Goal: Information Seeking & Learning: Learn about a topic

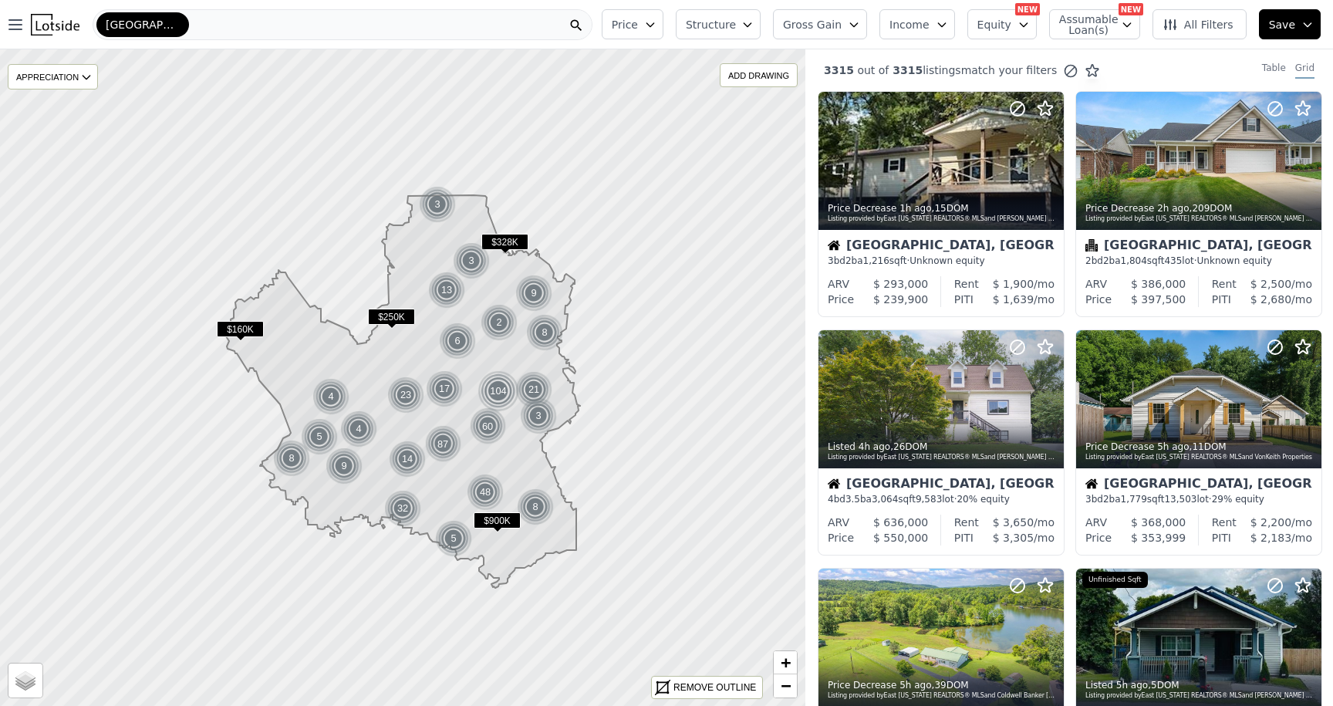
click at [313, 23] on div "[GEOGRAPHIC_DATA]" at bounding box center [343, 24] width 500 height 31
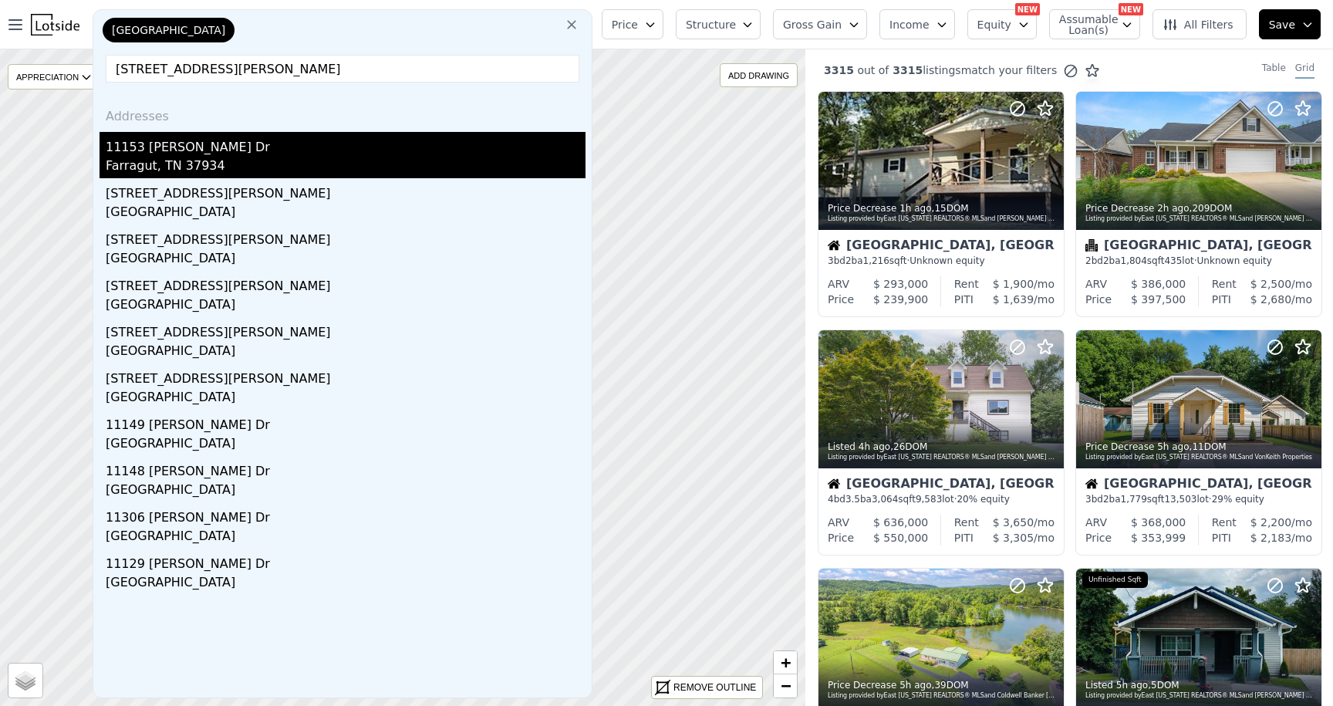
type input "11153 Sonja Dr, Knoxville, TN 37934"
click at [269, 148] on div "11153 [PERSON_NAME] Dr" at bounding box center [346, 144] width 480 height 25
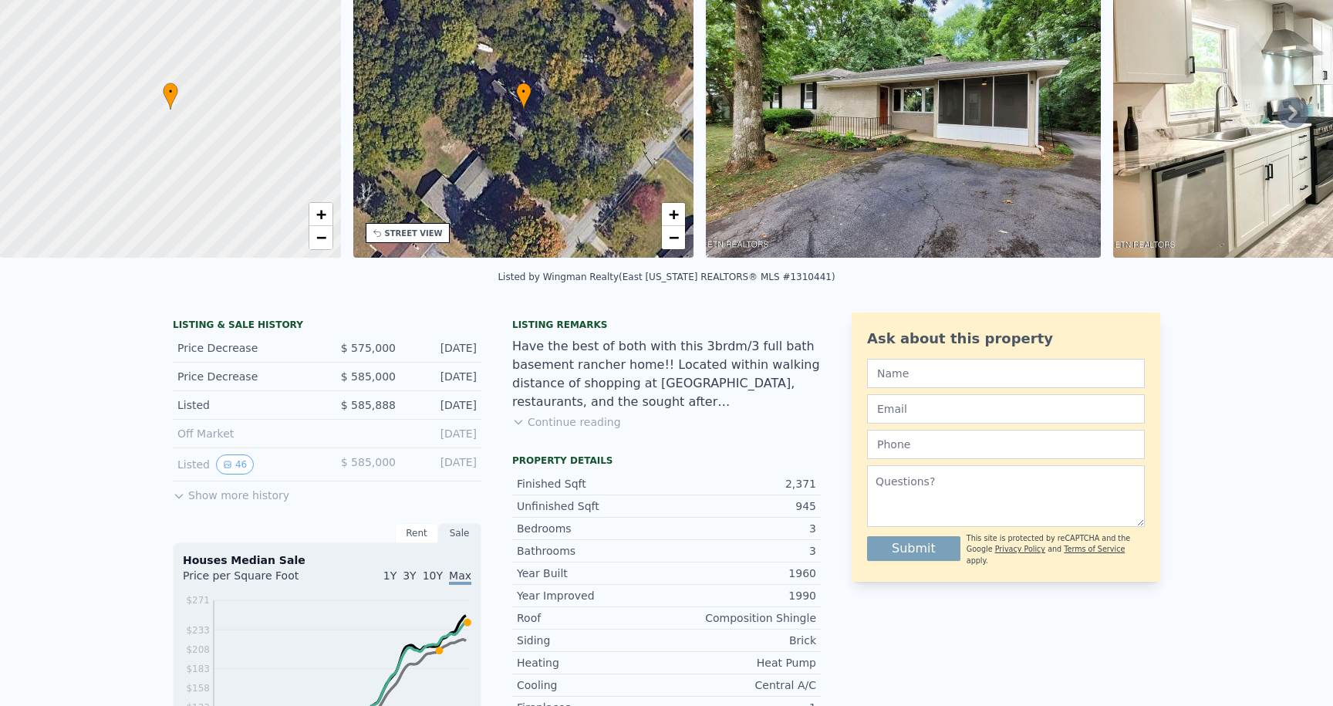
scroll to position [5, 0]
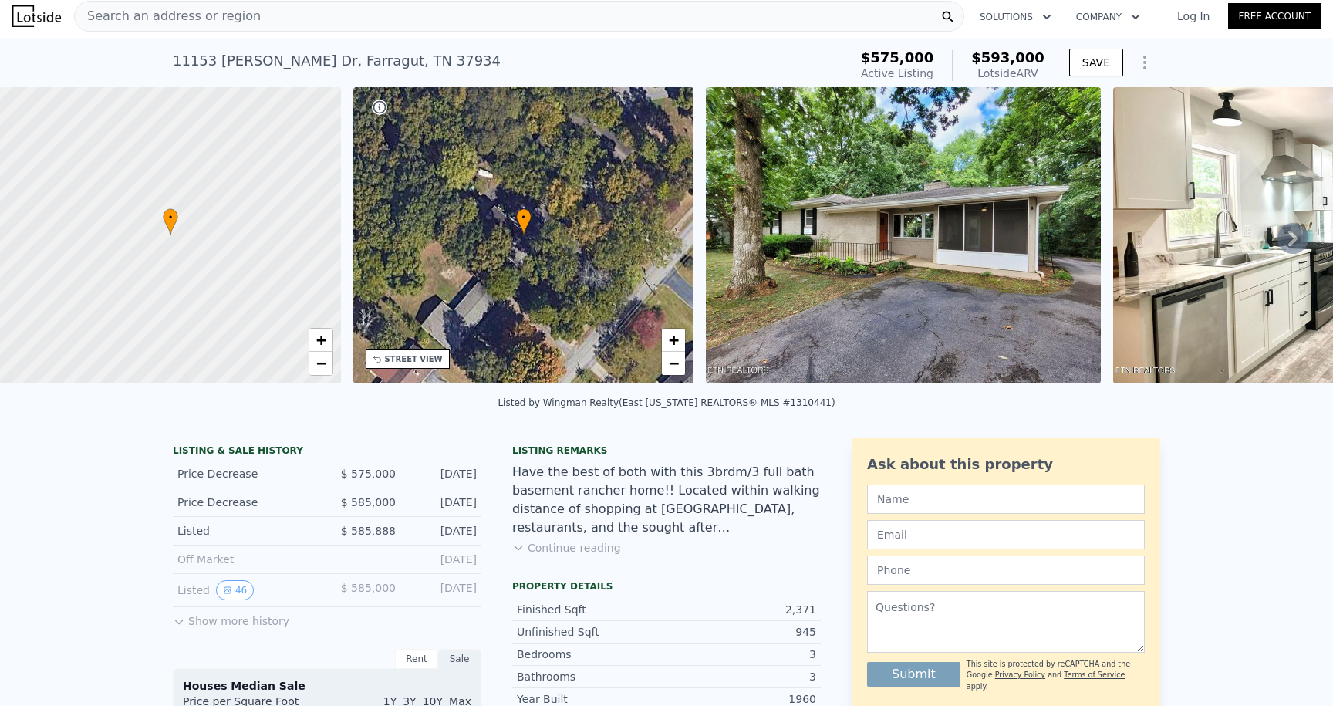
click at [186, 627] on button "Show more history" at bounding box center [231, 618] width 116 height 22
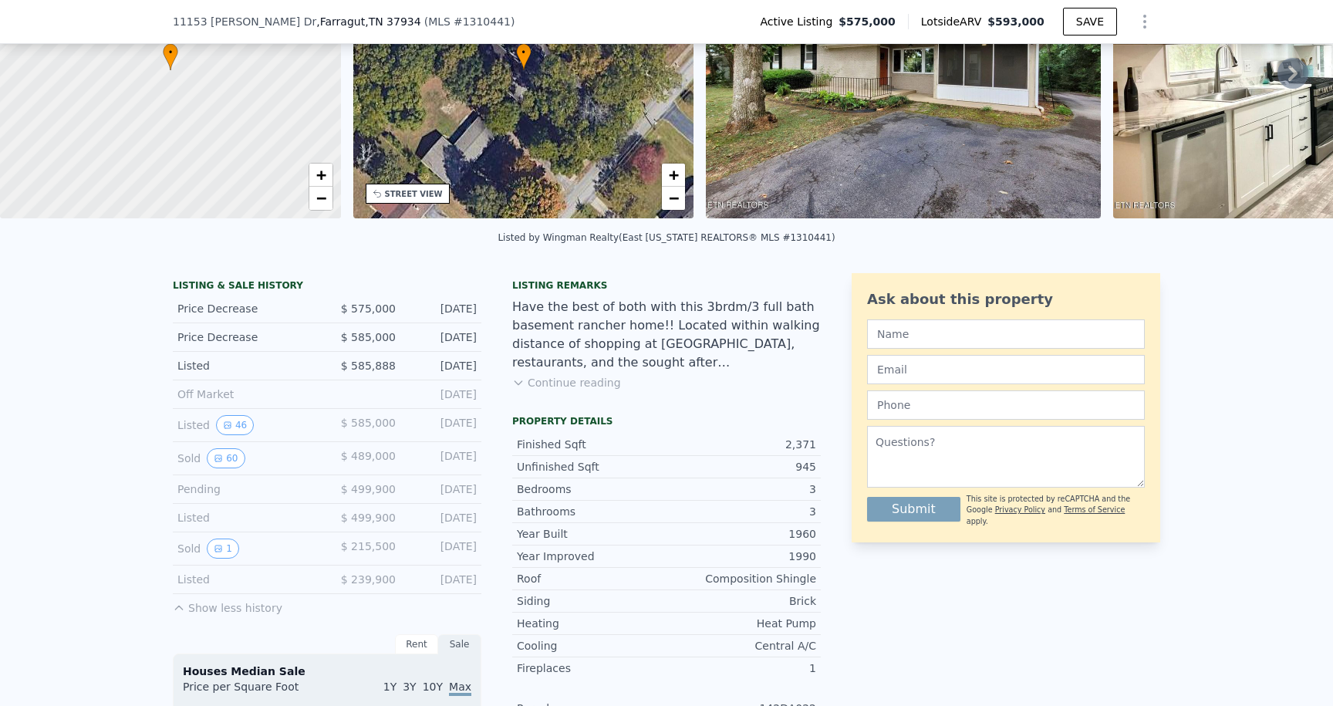
scroll to position [167, 0]
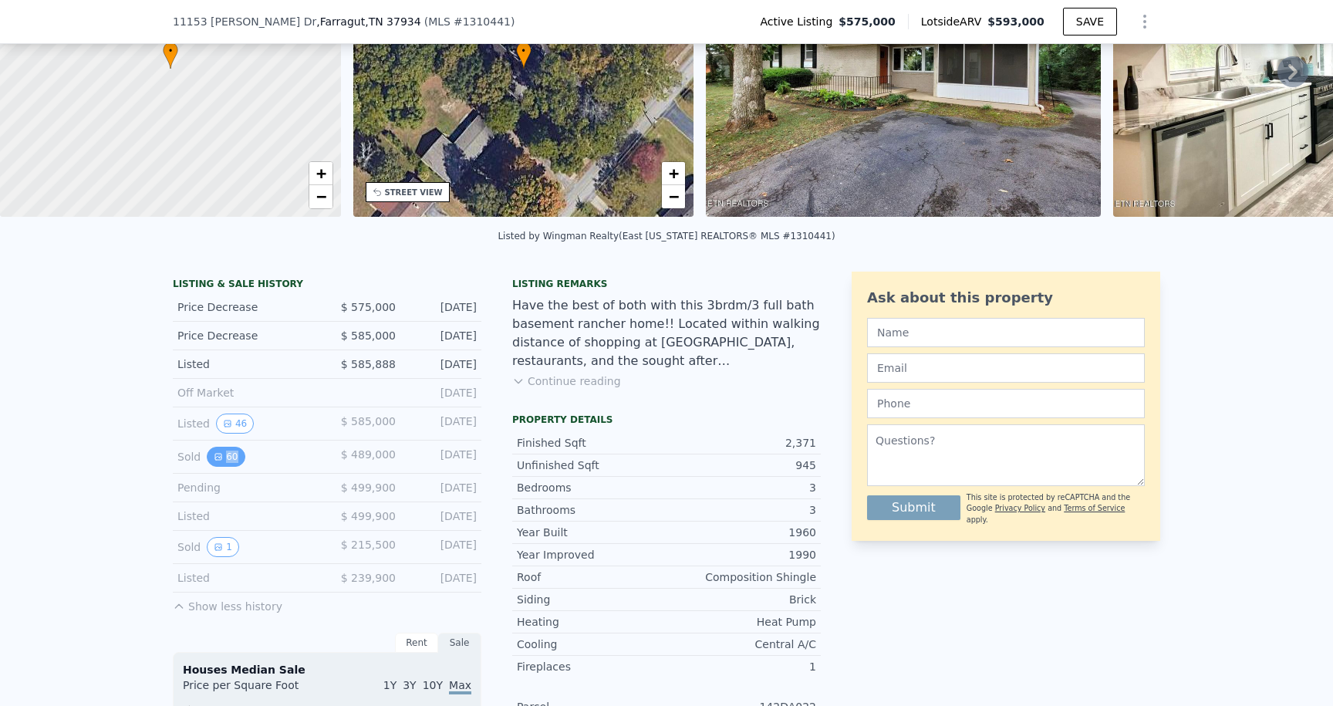
click at [218, 460] on icon "View historical data" at bounding box center [218, 456] width 9 height 9
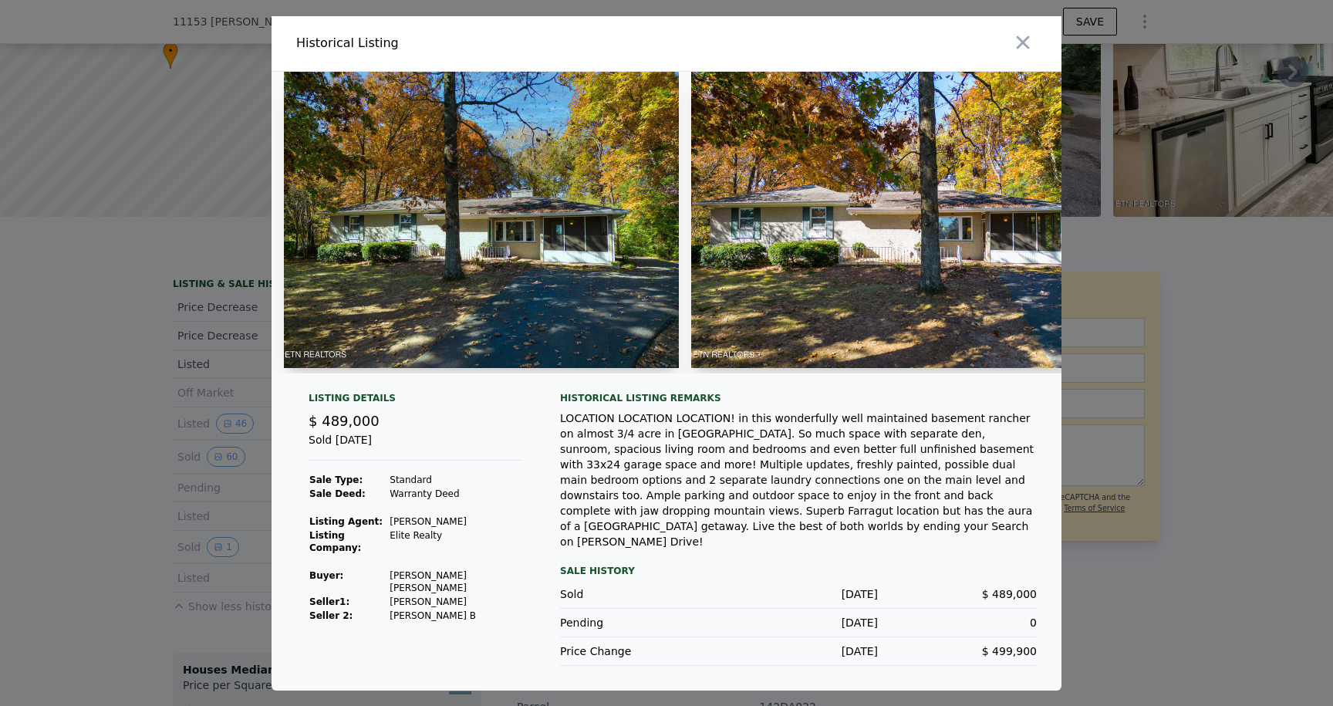
click at [570, 148] on img at bounding box center [481, 220] width 395 height 296
click at [420, 201] on img at bounding box center [481, 220] width 395 height 296
click at [838, 163] on img at bounding box center [888, 220] width 395 height 296
click at [427, 271] on img at bounding box center [481, 220] width 395 height 296
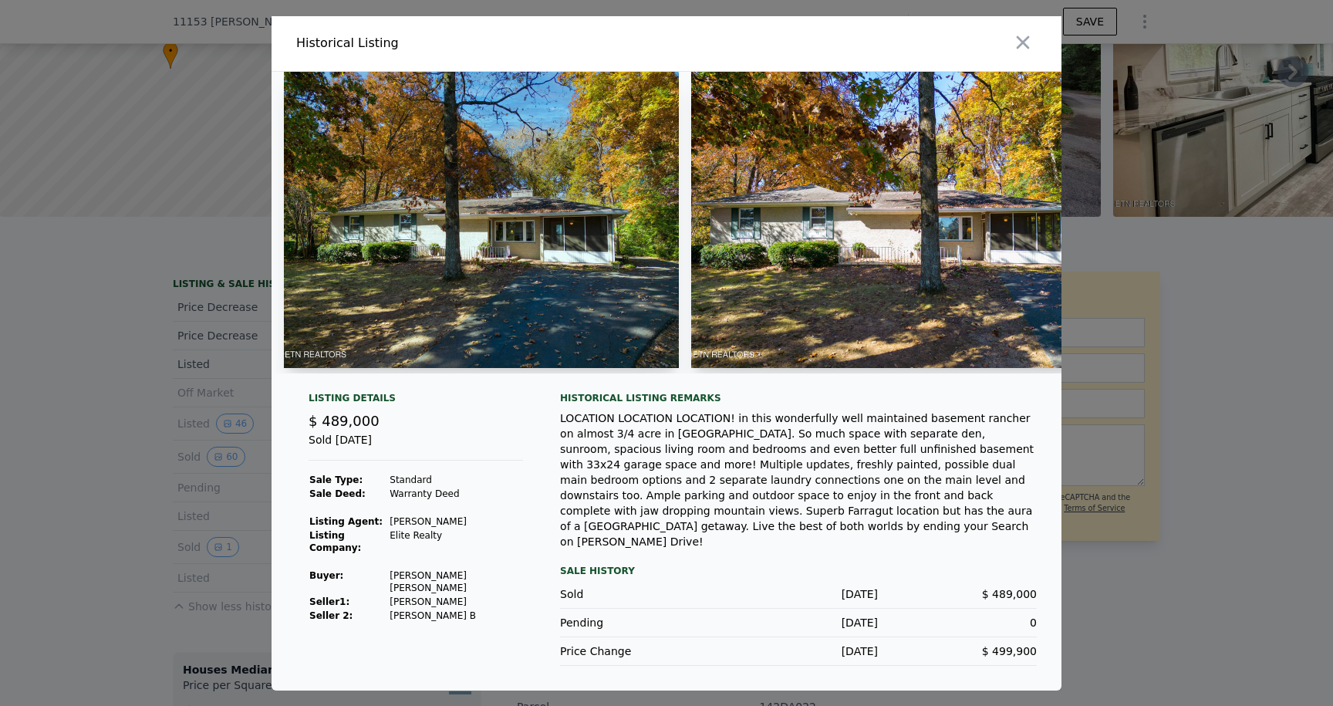
click at [969, 219] on img at bounding box center [888, 220] width 395 height 296
click at [1030, 50] on icon "button" at bounding box center [1023, 43] width 22 height 22
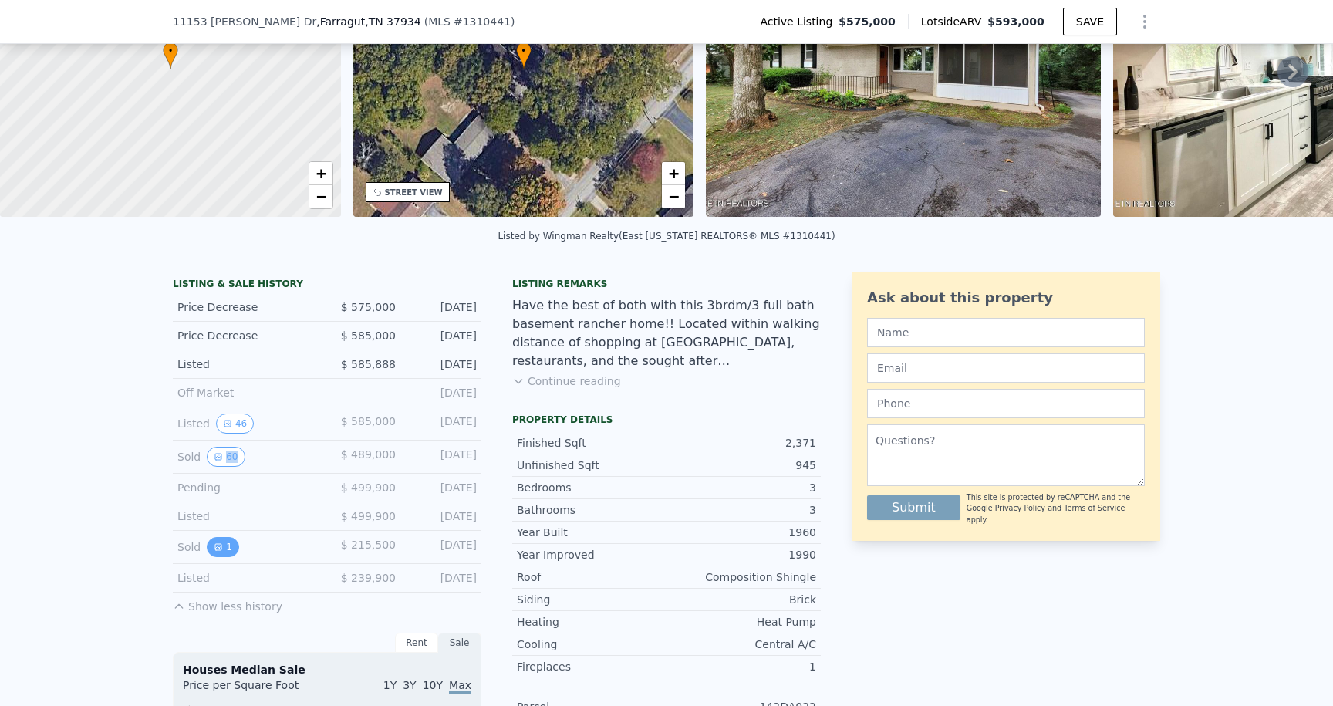
click at [233, 547] on button "1" at bounding box center [223, 547] width 32 height 20
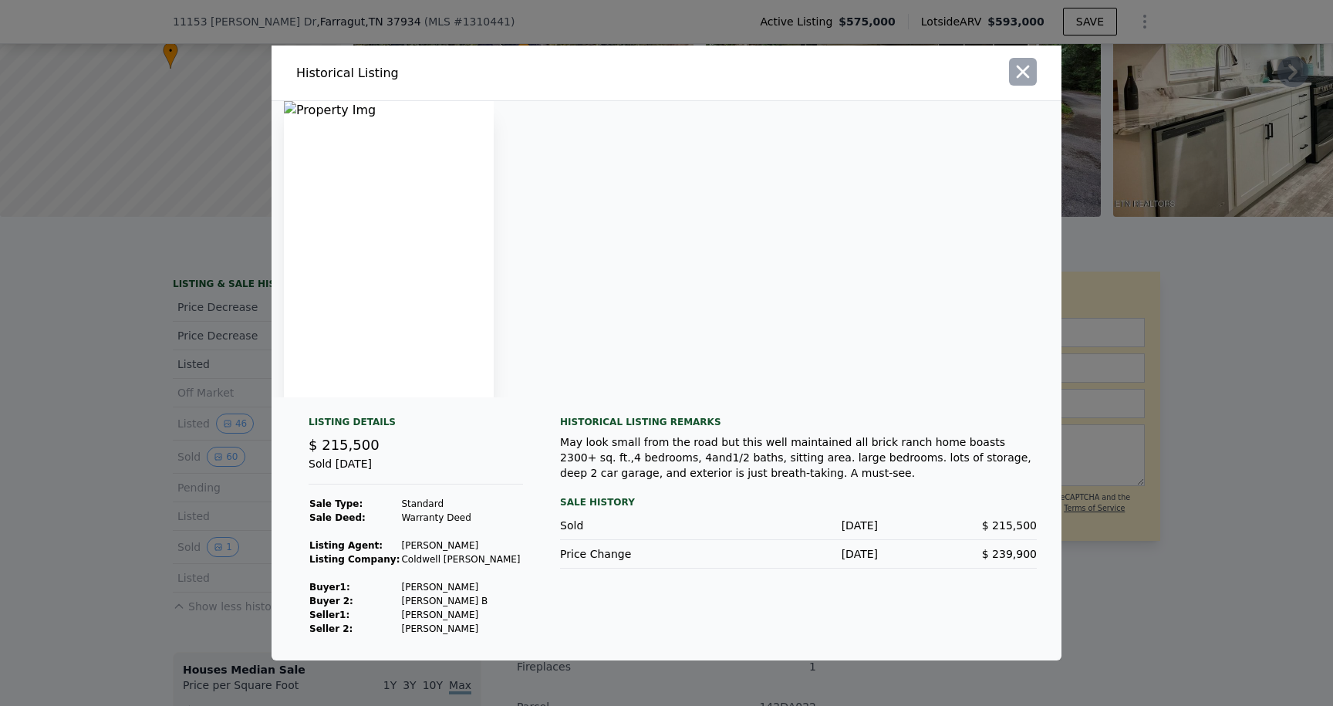
click at [1022, 69] on icon "button" at bounding box center [1023, 72] width 22 height 22
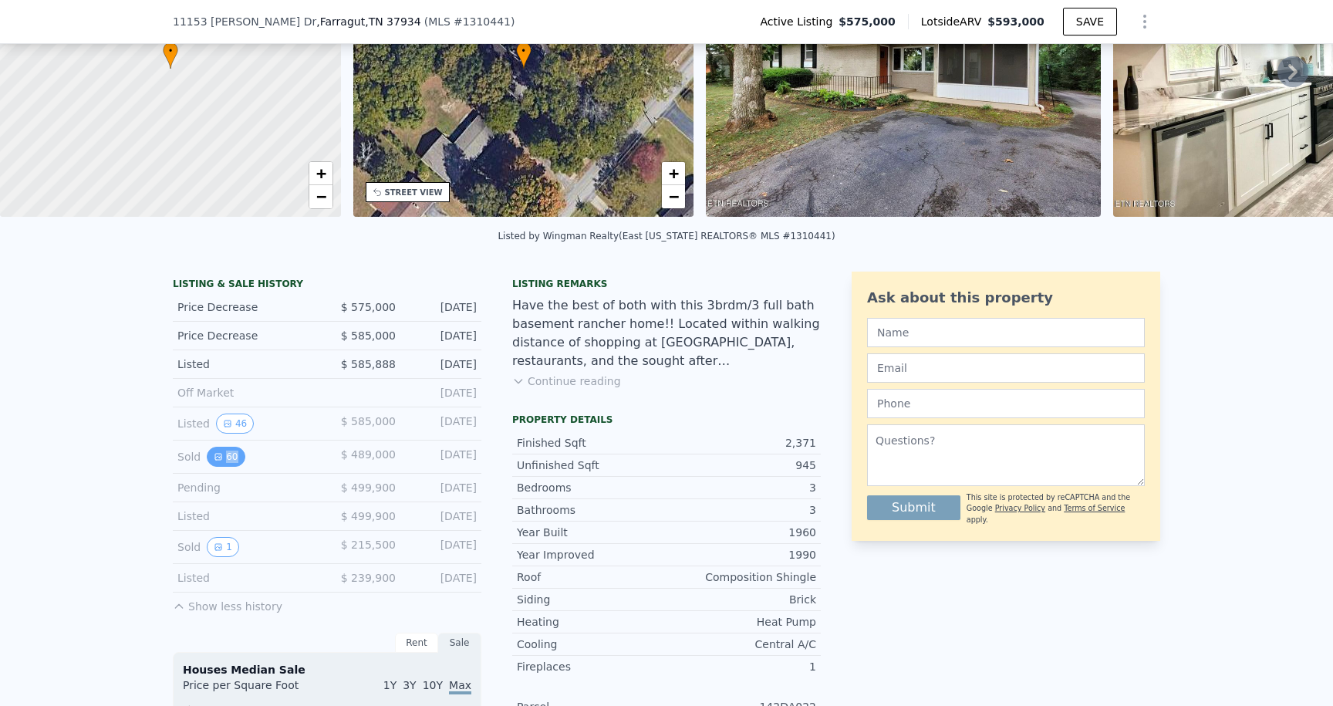
click at [222, 455] on icon "View historical data" at bounding box center [218, 456] width 9 height 9
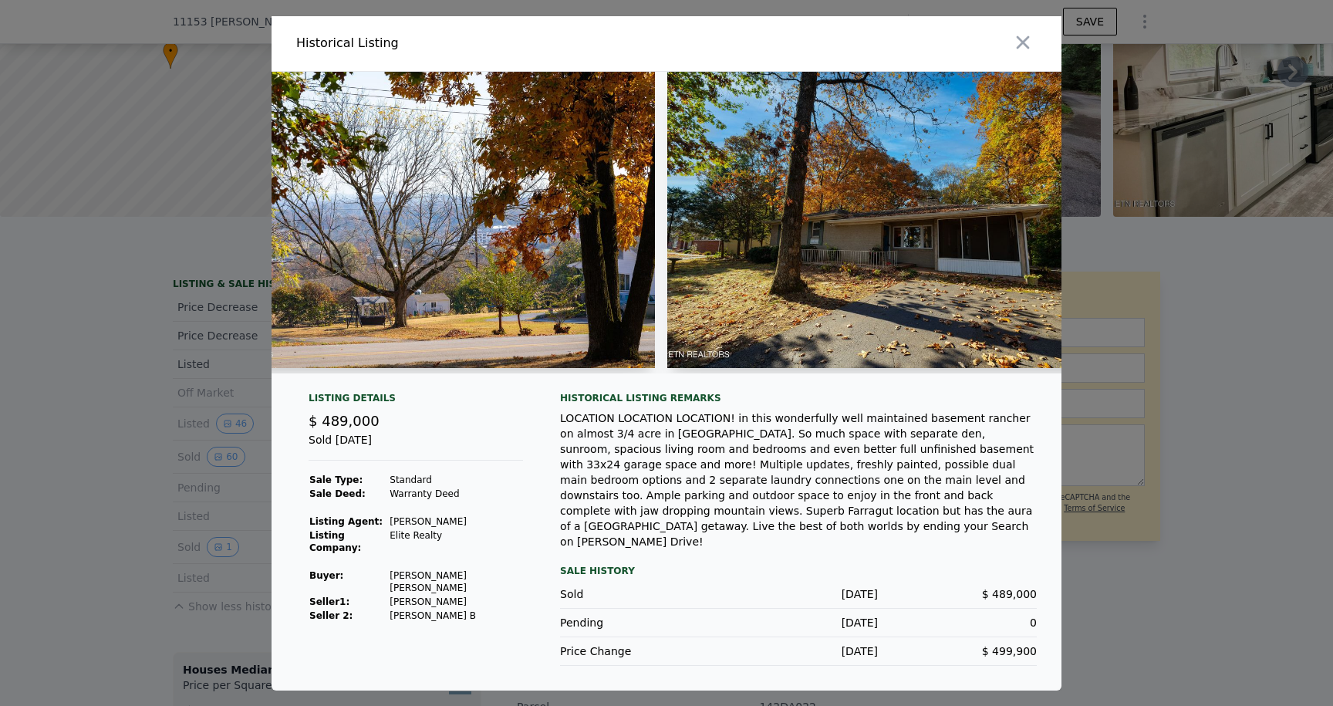
scroll to position [0, 20917]
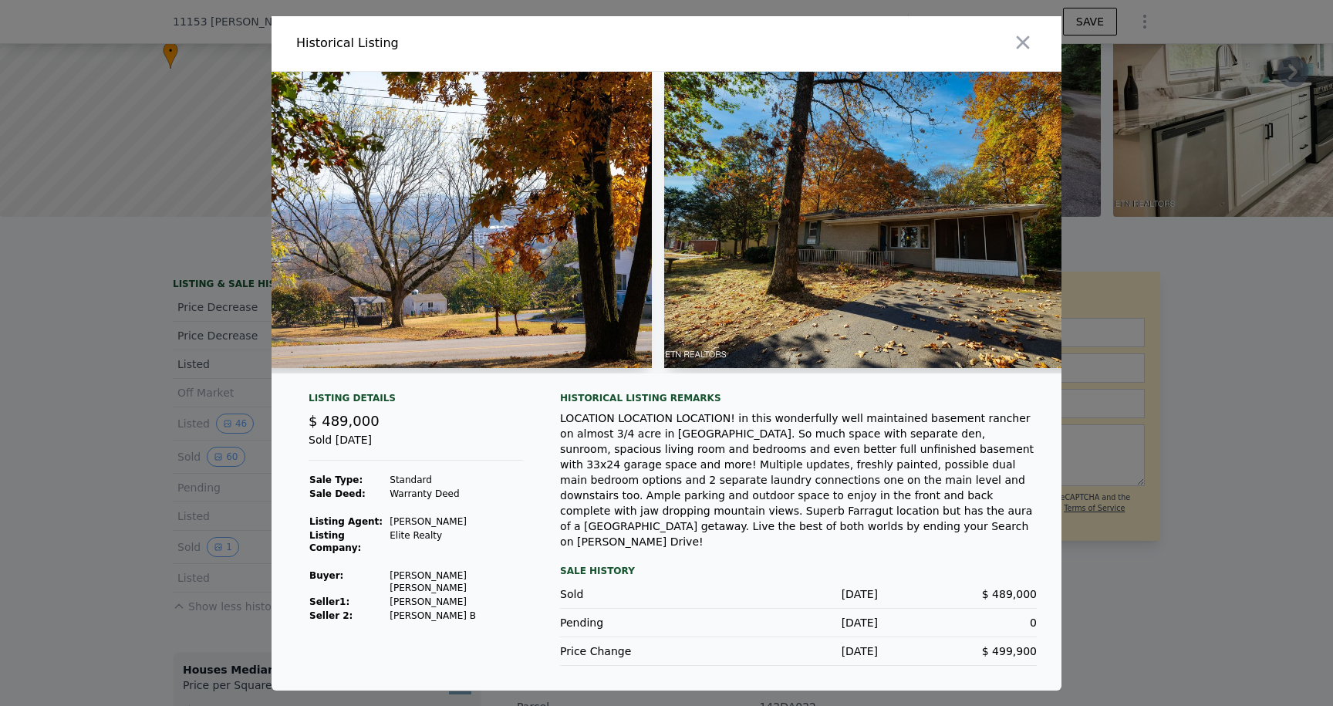
click at [445, 569] on td "Curtis Jenny" at bounding box center [456, 582] width 134 height 26
click at [446, 569] on td "Curtis Jenny" at bounding box center [456, 582] width 134 height 26
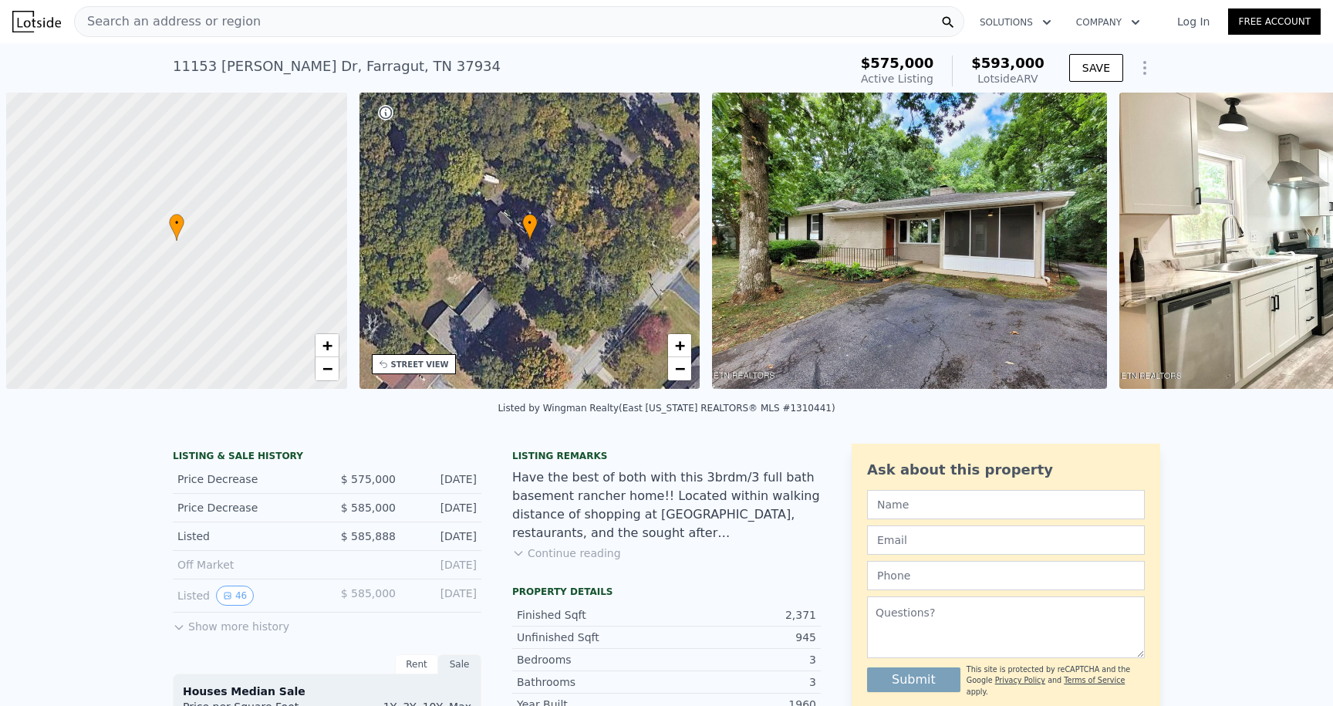
scroll to position [0, 6]
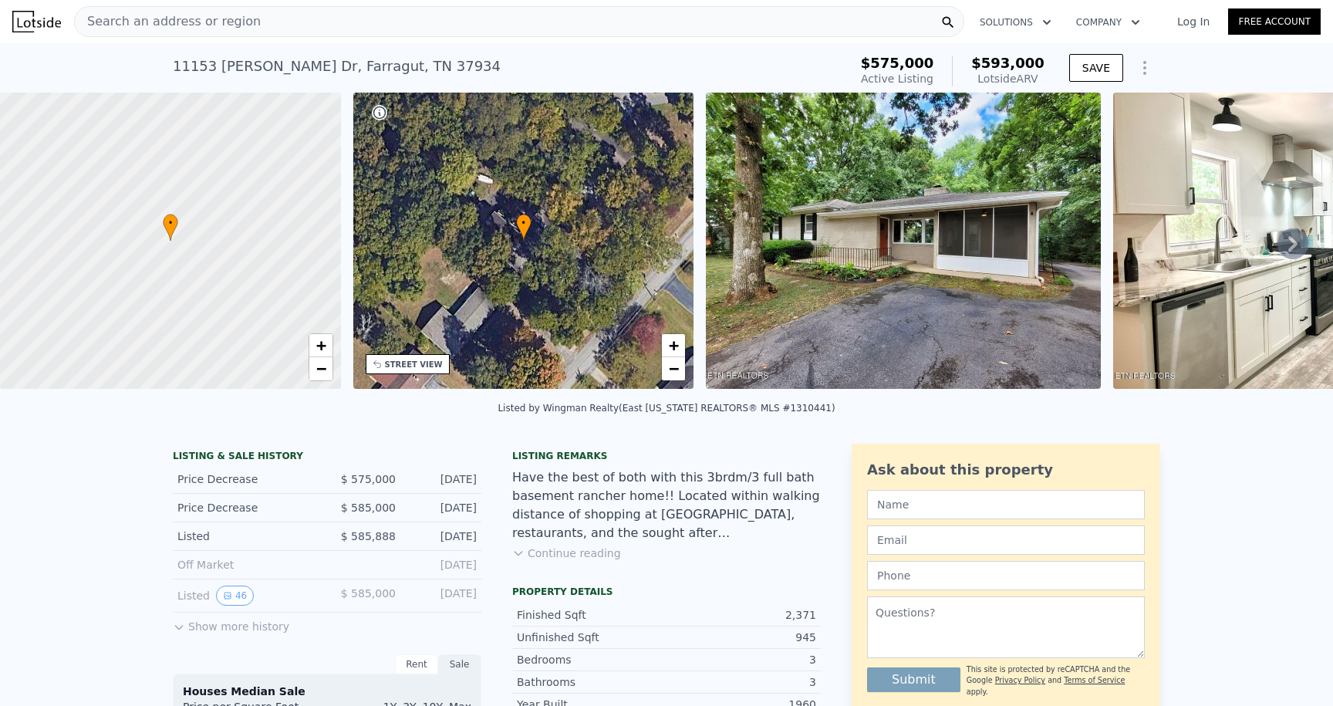
click at [367, 20] on div "Search an address or region" at bounding box center [519, 21] width 890 height 31
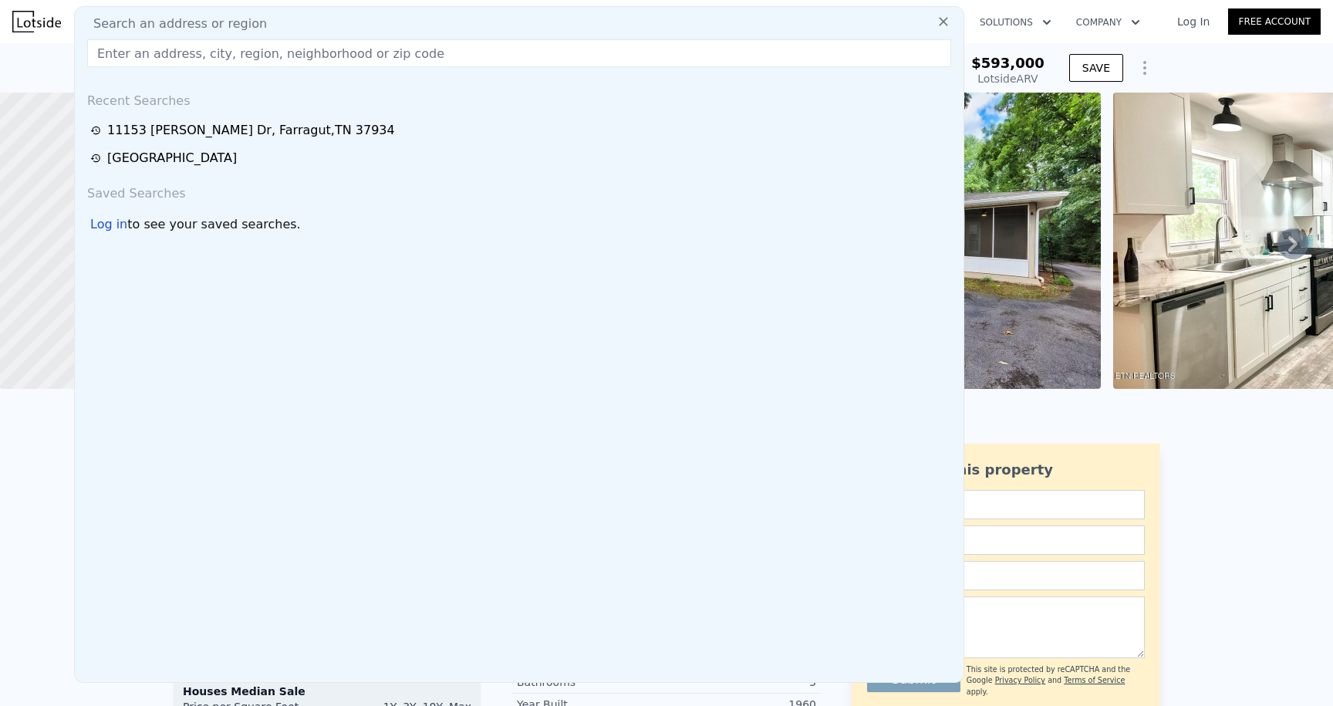
click at [367, 20] on div "Search an address or region" at bounding box center [519, 24] width 876 height 19
click at [324, 49] on input "text" at bounding box center [519, 53] width 864 height 28
paste input "[STREET_ADDRESS]"
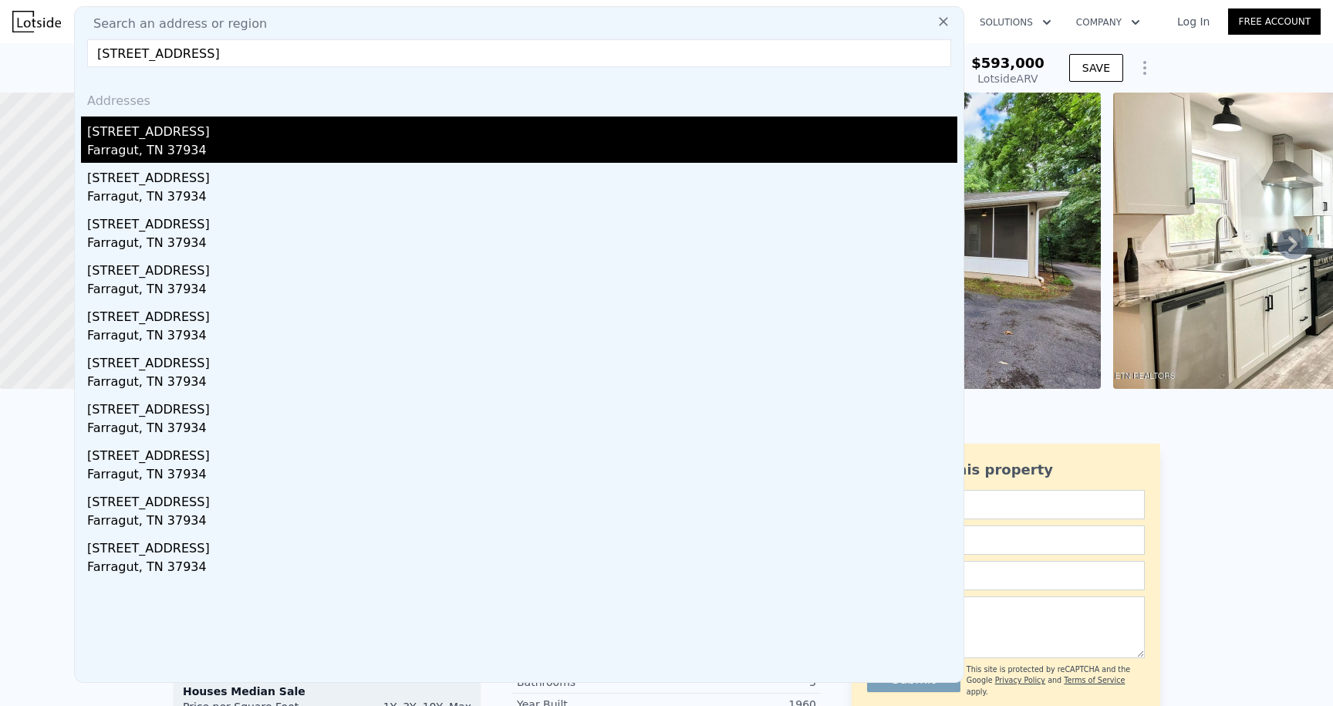
type input "[STREET_ADDRESS]"
click at [470, 141] on div "Farragut, TN 37934" at bounding box center [522, 152] width 870 height 22
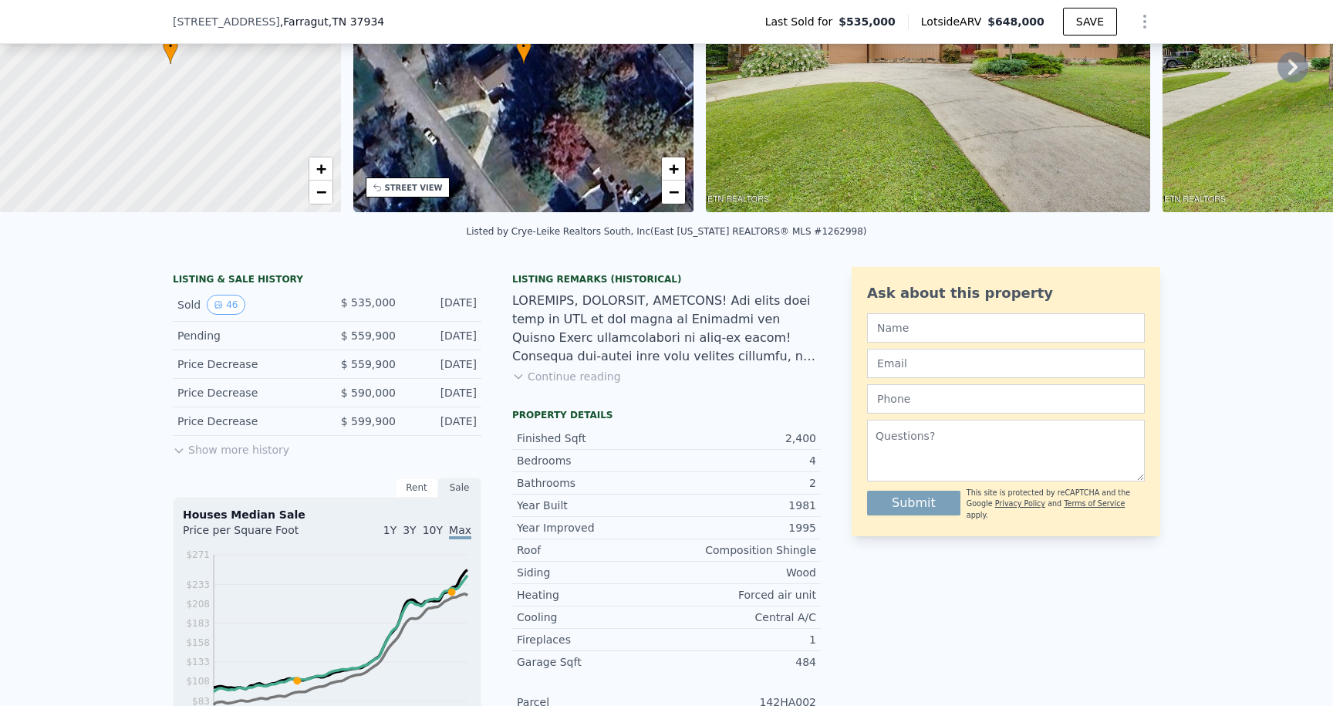
scroll to position [260, 0]
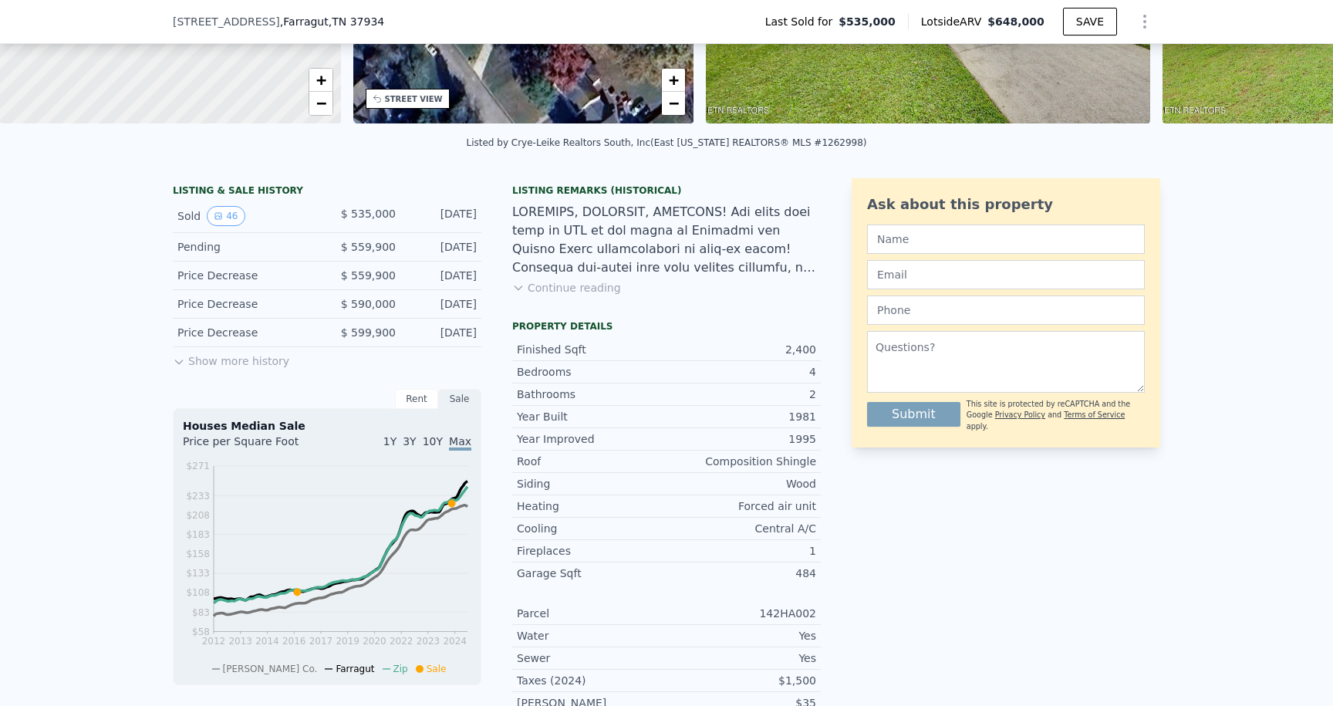
click at [191, 363] on button "Show more history" at bounding box center [231, 358] width 116 height 22
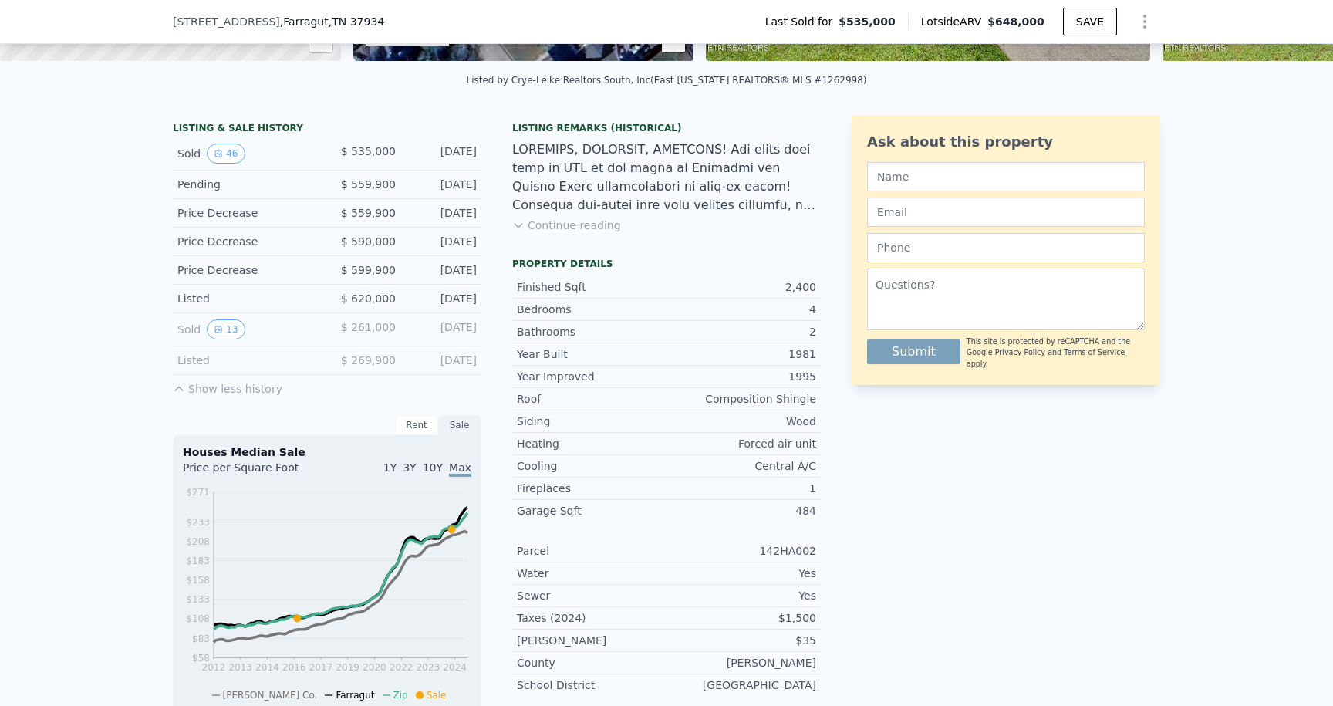
scroll to position [323, 0]
click at [224, 333] on button "13" at bounding box center [226, 329] width 38 height 20
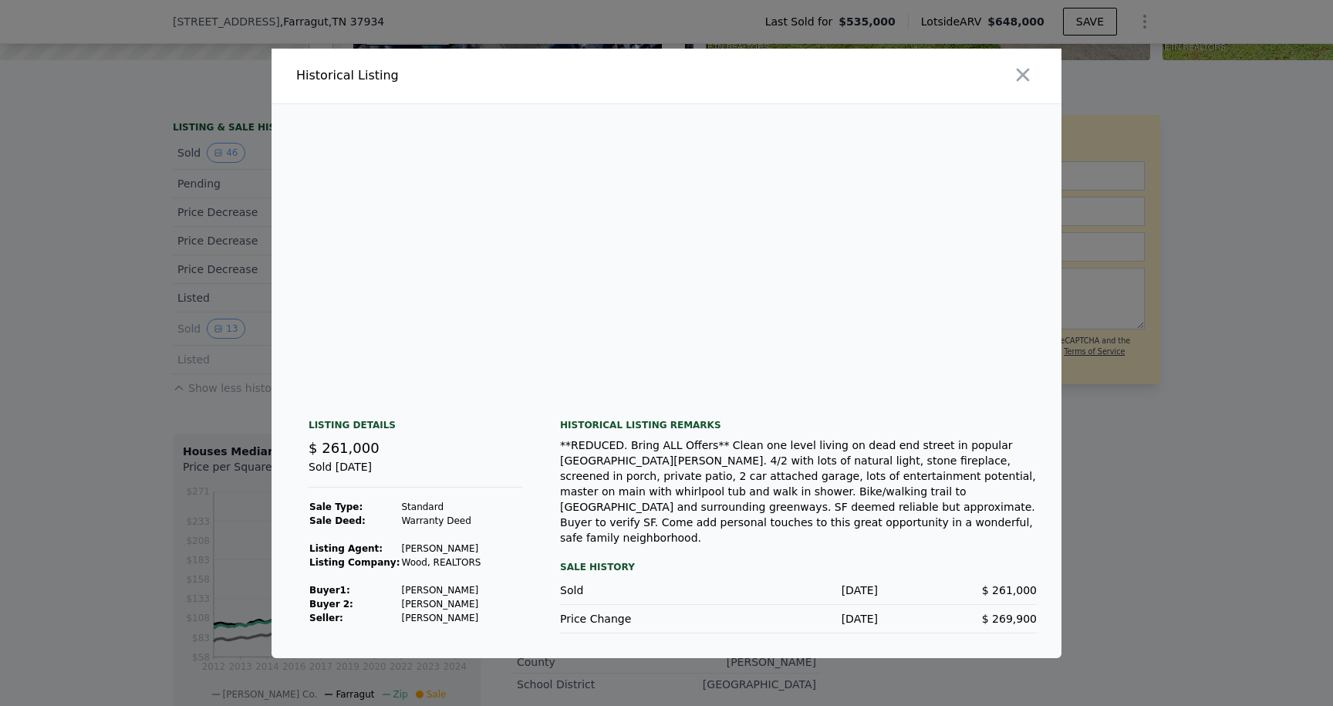
scroll to position [0, 0]
click at [81, 346] on div at bounding box center [666, 353] width 1333 height 706
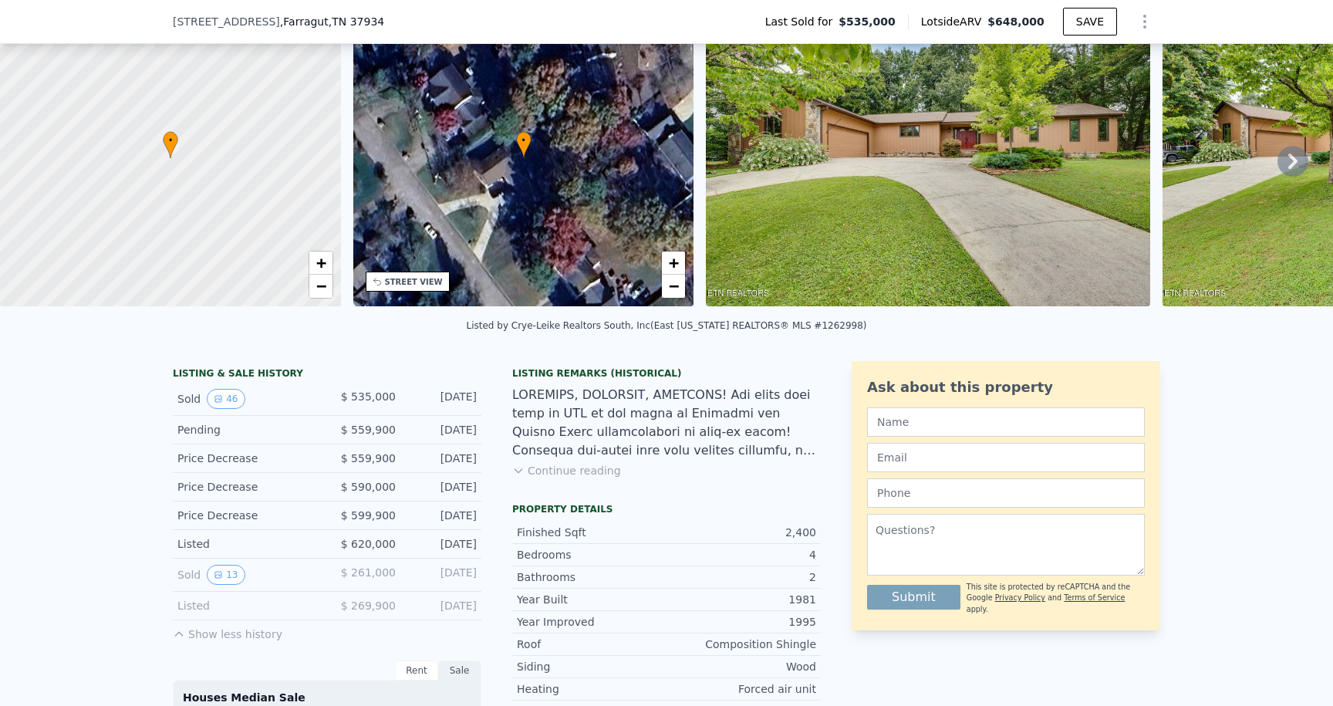
scroll to position [137, 0]
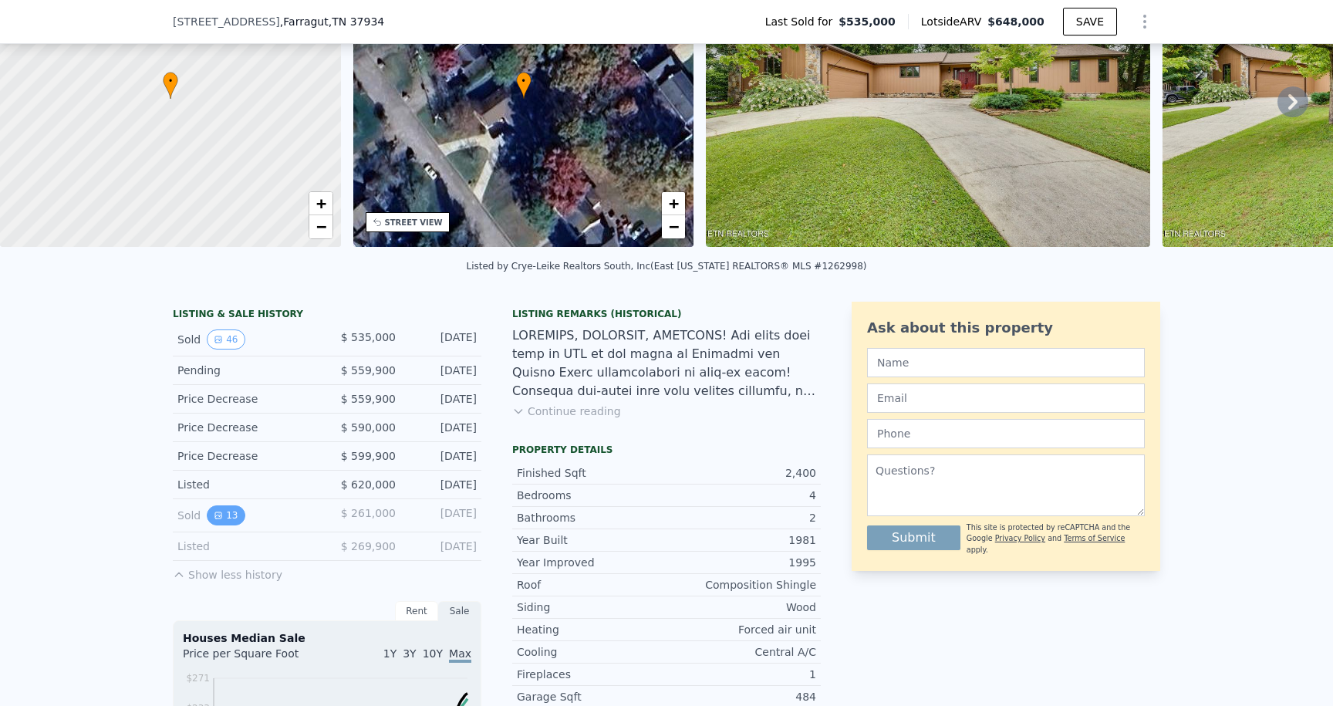
click at [214, 511] on icon "View historical data" at bounding box center [218, 515] width 9 height 9
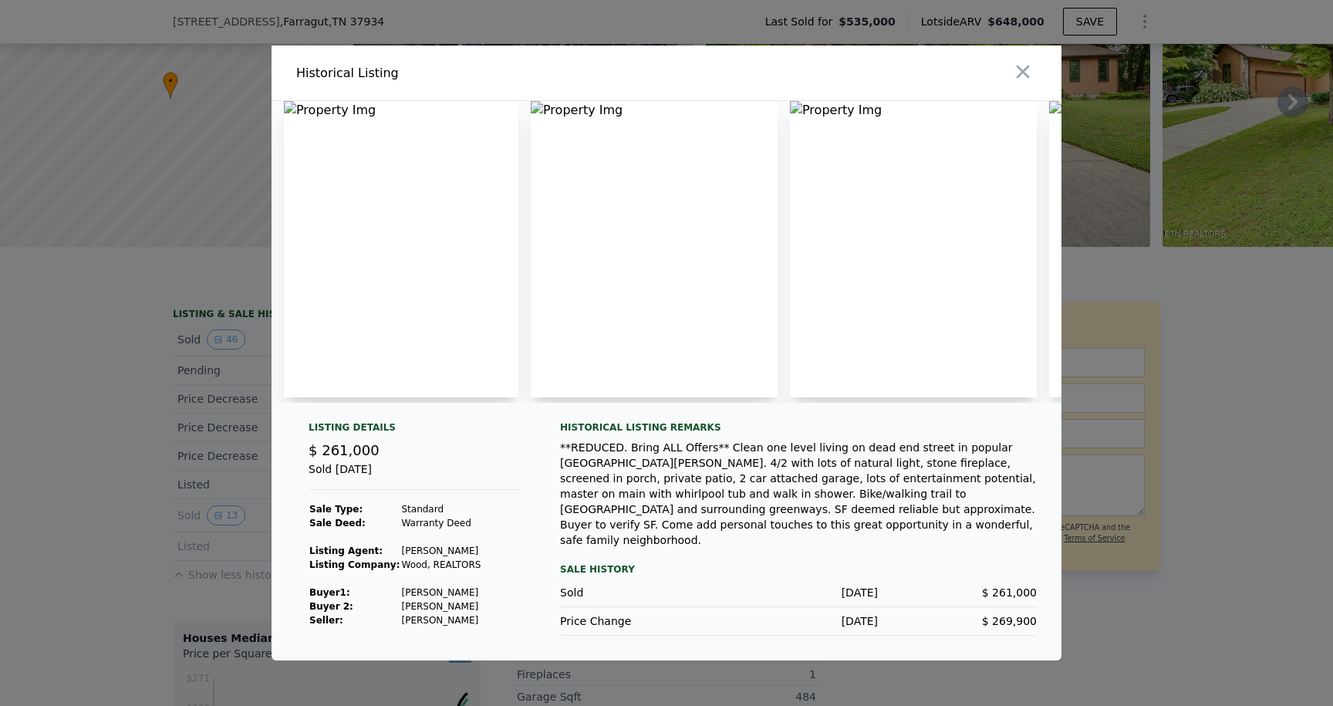
click at [368, 163] on img at bounding box center [401, 249] width 235 height 296
click at [138, 163] on div at bounding box center [666, 353] width 1333 height 706
